Goal: Task Accomplishment & Management: Manage account settings

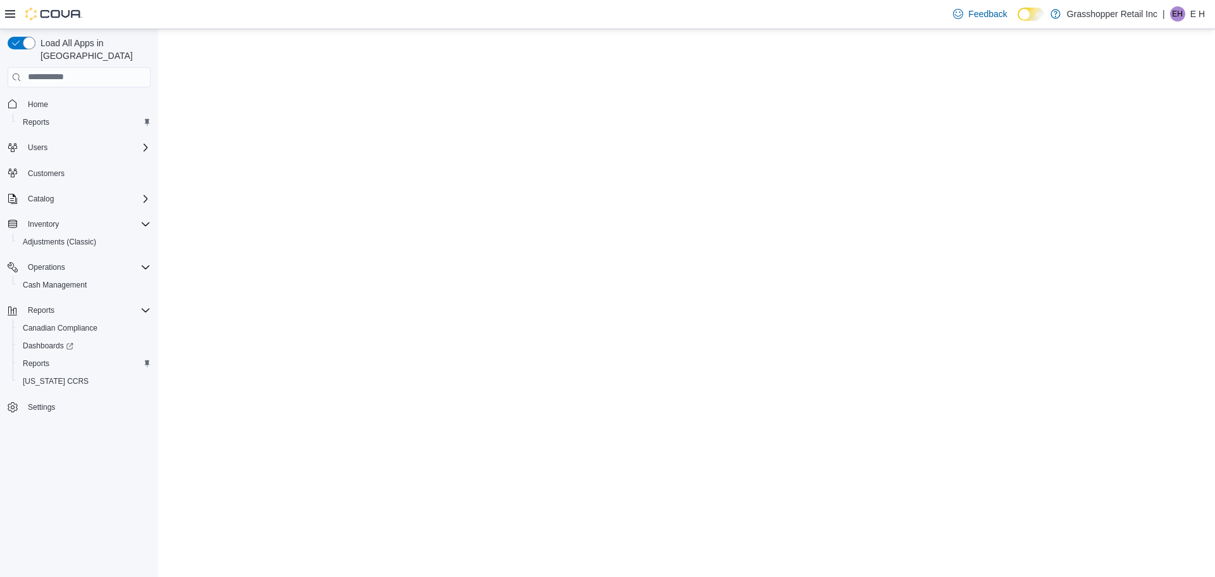
click at [1179, 13] on span "EH" at bounding box center [1177, 13] width 11 height 15
click at [1121, 122] on span "Sign Out" at bounding box center [1124, 123] width 34 height 13
